Goal: Transaction & Acquisition: Download file/media

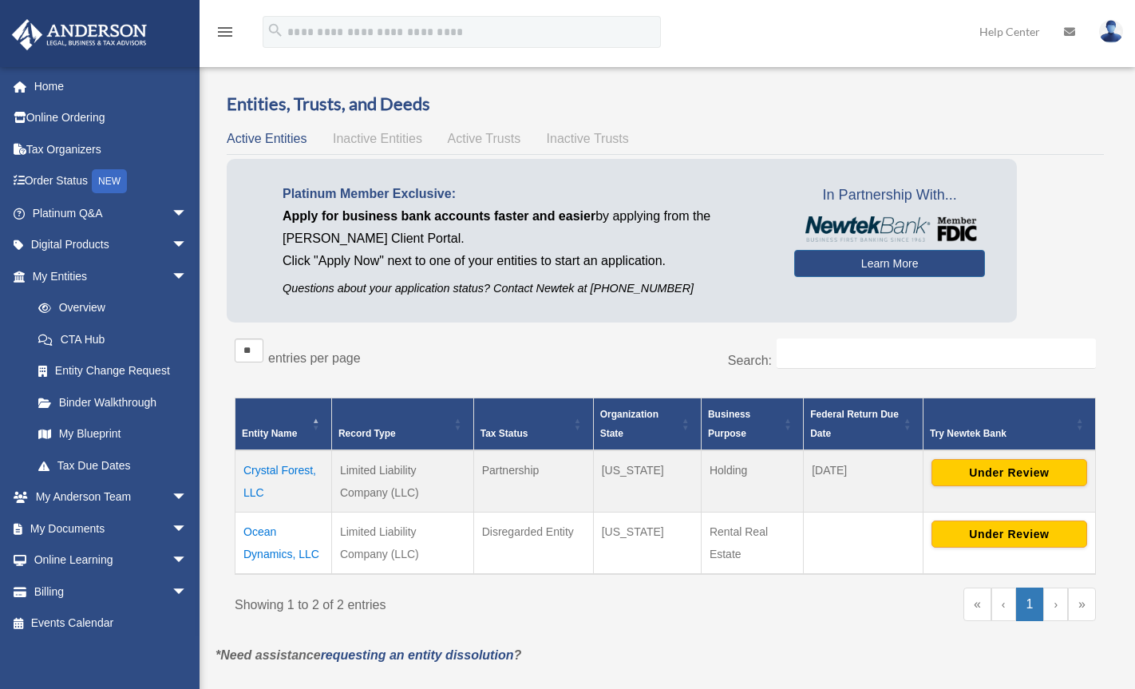
click at [749, 123] on div "Entities, Trusts, and Deeds Active Entities Inactive Entities Active Trusts Ina…" at bounding box center [665, 368] width 877 height 552
click at [91, 274] on link "My Entities arrow_drop_down" at bounding box center [111, 276] width 200 height 32
click at [172, 526] on span "arrow_drop_down" at bounding box center [188, 528] width 32 height 33
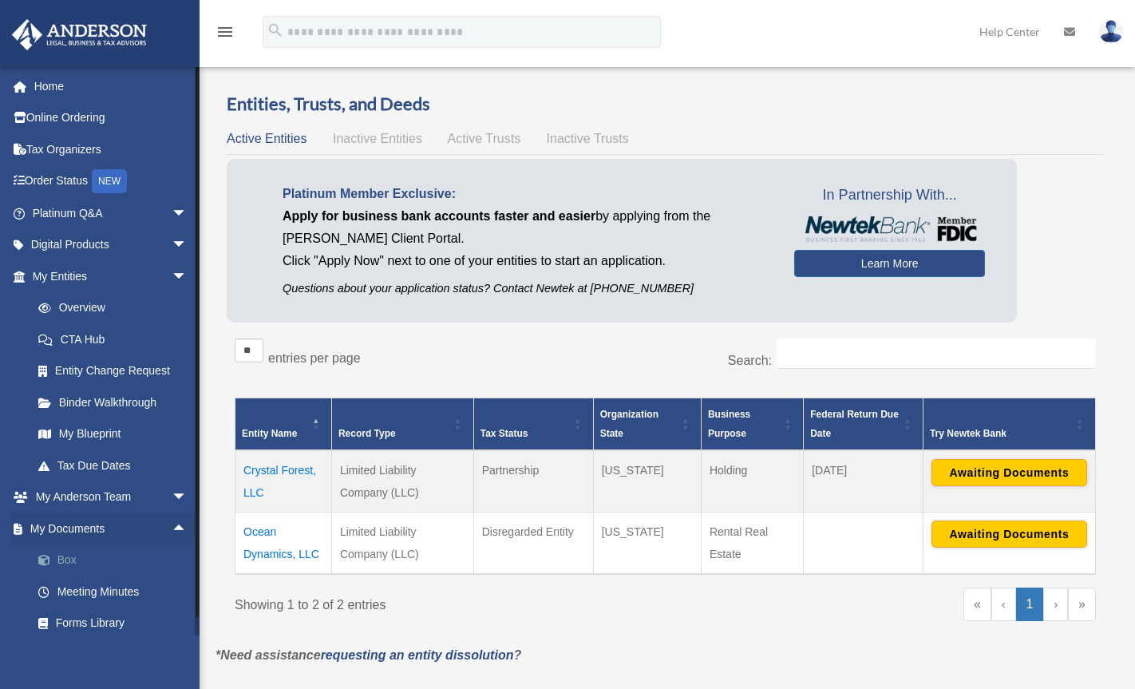
click at [68, 563] on link "Box" at bounding box center [116, 560] width 189 height 32
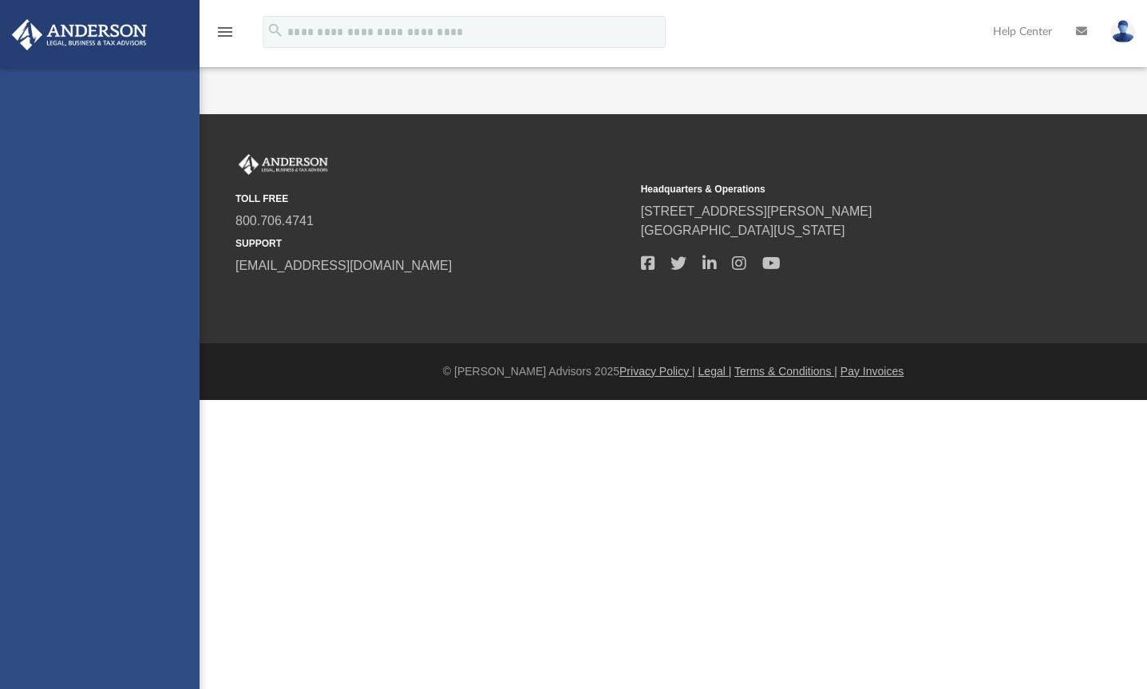
click at [68, 563] on div "[EMAIL_ADDRESS][DOMAIN_NAME] Sign Out [EMAIL_ADDRESS][DOMAIN_NAME] Home Online …" at bounding box center [99, 411] width 199 height 689
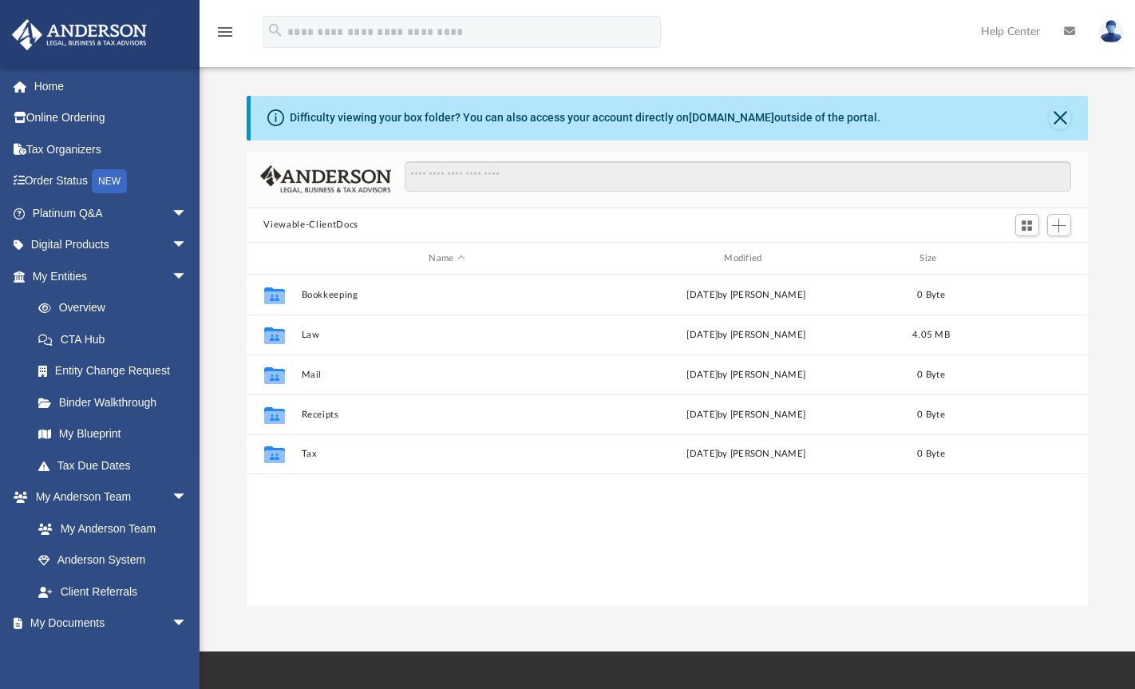
scroll to position [351, 830]
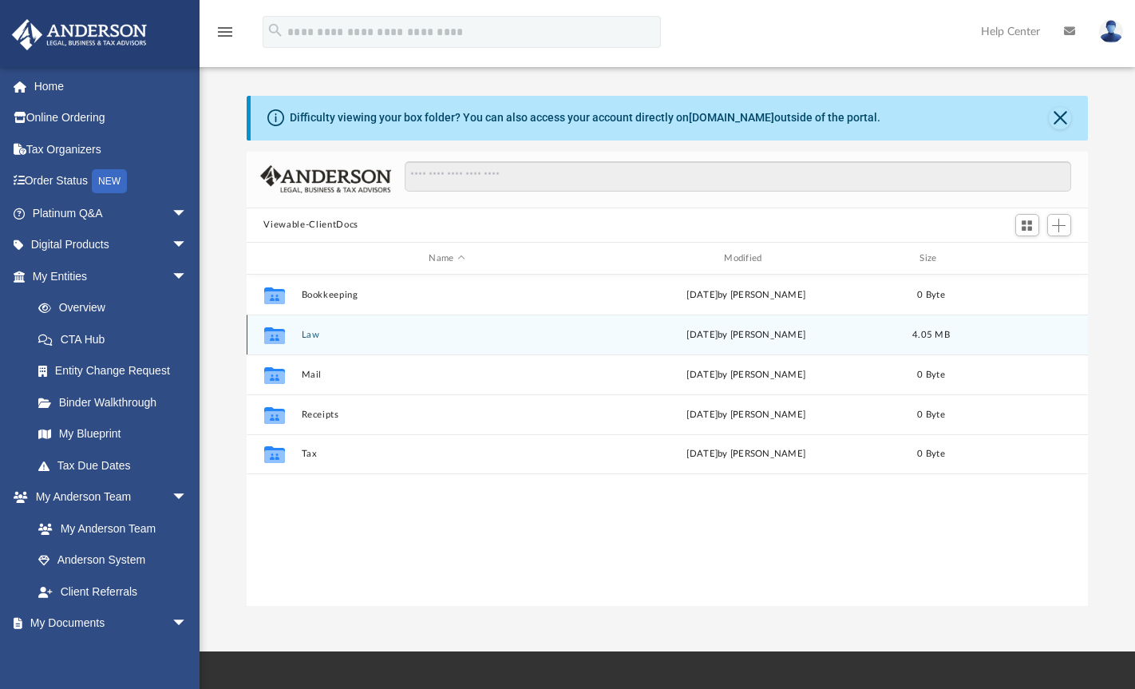
click at [313, 334] on button "Law" at bounding box center [447, 335] width 292 height 10
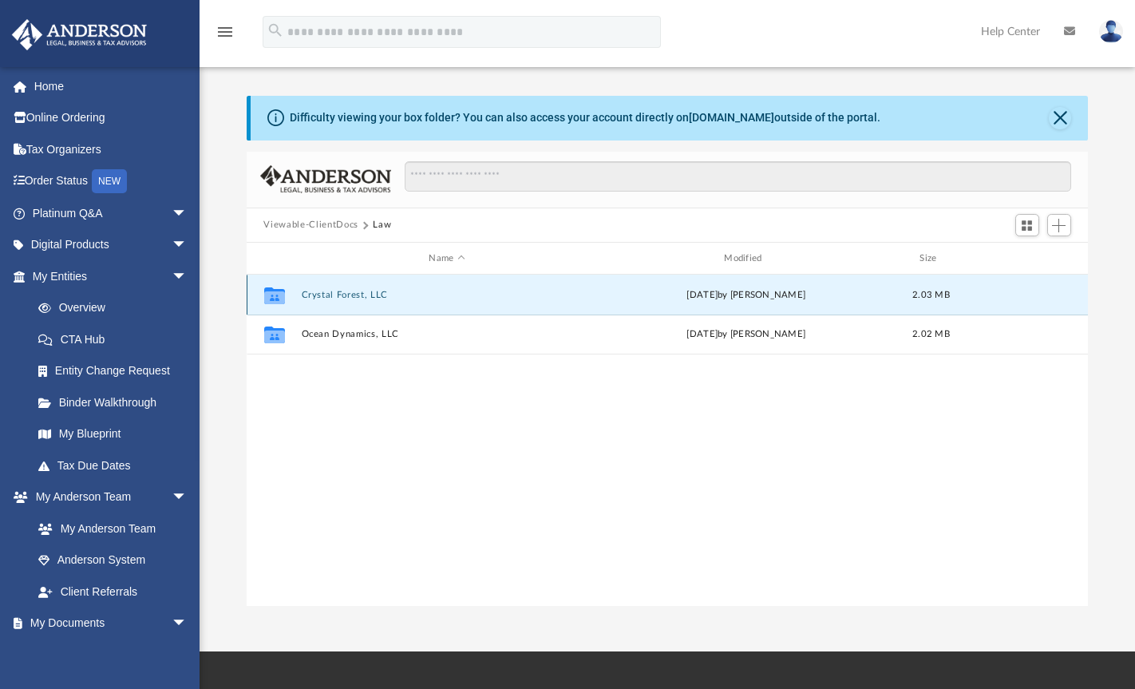
click at [356, 296] on button "Crystal Forest, LLC" at bounding box center [447, 295] width 292 height 10
click at [356, 296] on button "Initial Docs" at bounding box center [447, 295] width 292 height 10
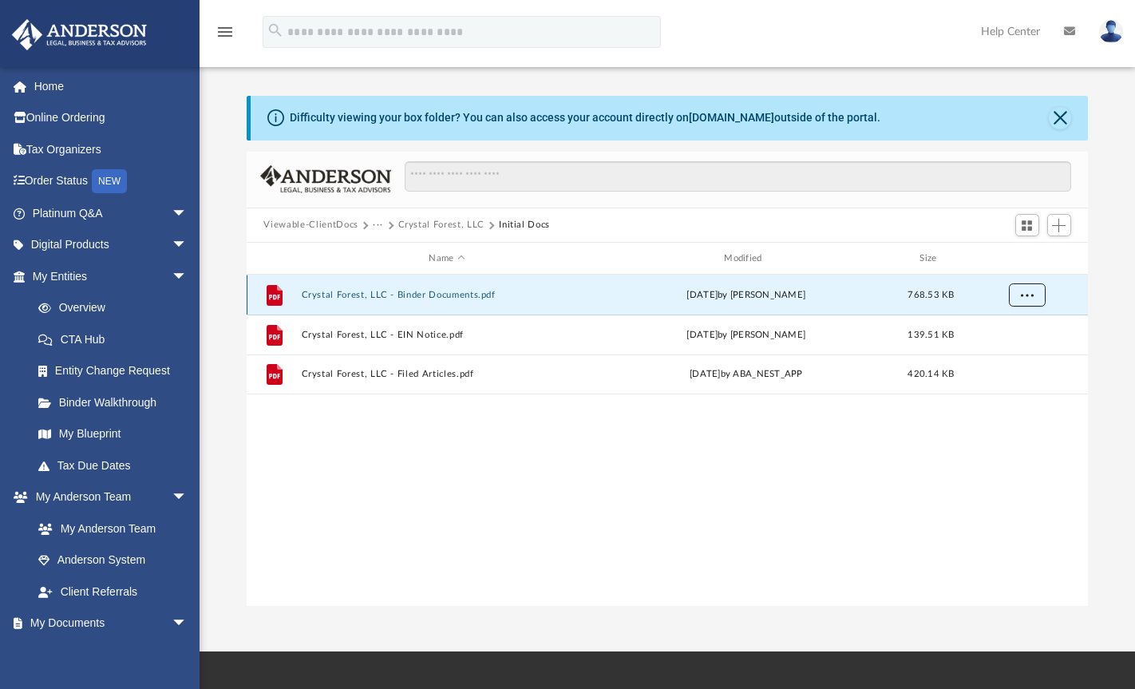
click at [1027, 293] on span "More options" at bounding box center [1026, 294] width 13 height 9
click at [1030, 296] on span "More options" at bounding box center [1026, 294] width 13 height 9
click at [1014, 354] on li "Download" at bounding box center [1012, 353] width 46 height 17
click at [306, 288] on div "File Crystal Forest, LLC - Binder Documents.pdf Thu Oct 2 2025 by Jim Morris 76…" at bounding box center [668, 294] width 842 height 40
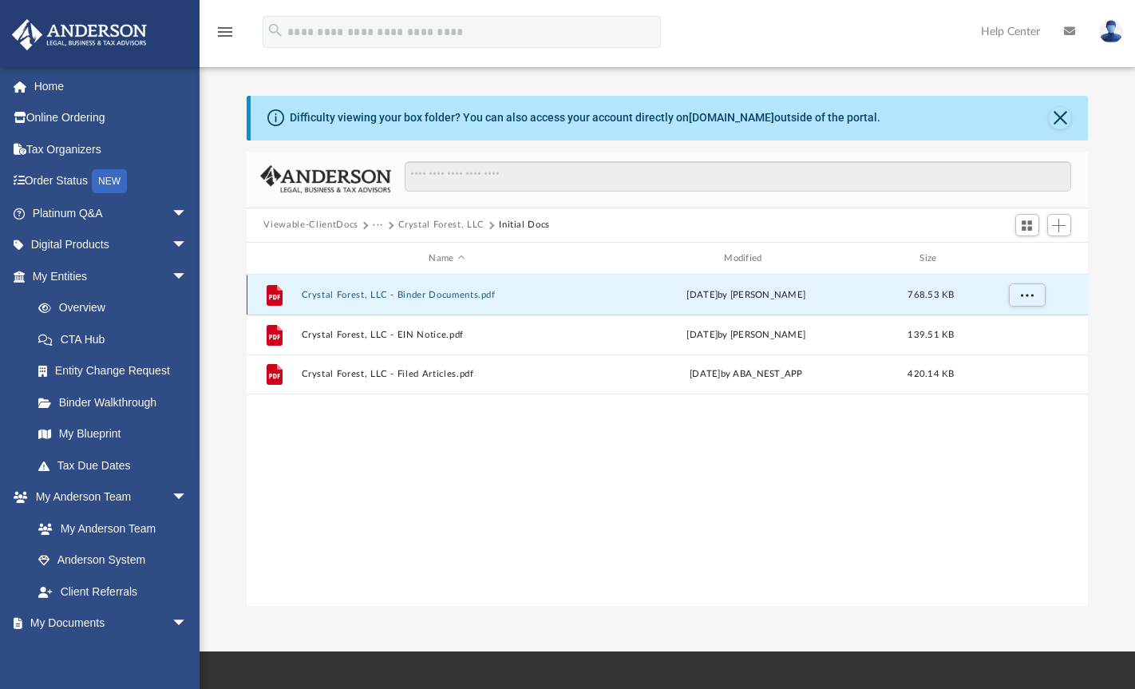
click at [306, 293] on button "Crystal Forest, LLC - Binder Documents.pdf" at bounding box center [447, 295] width 292 height 10
